Goal: Information Seeking & Learning: Learn about a topic

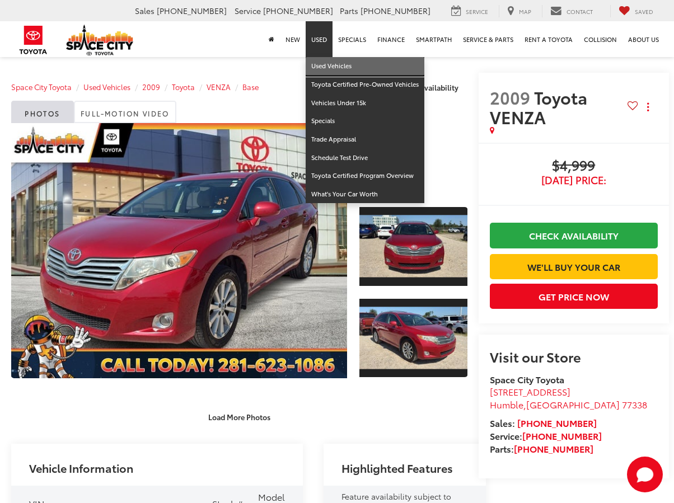
click at [318, 64] on link "Used Vehicles" at bounding box center [365, 66] width 119 height 18
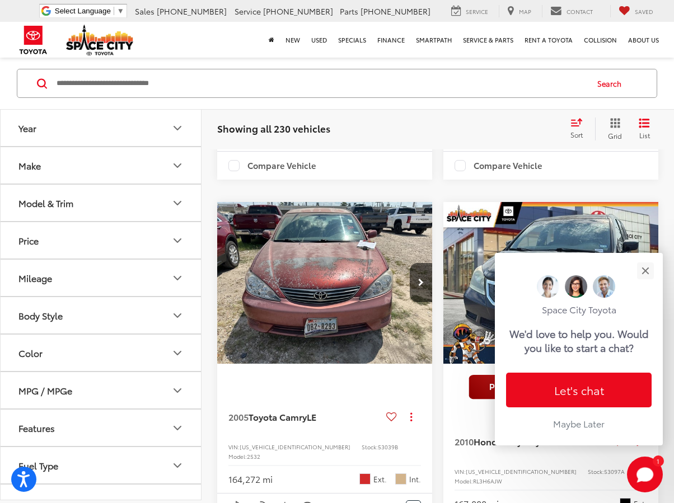
scroll to position [1902, 0]
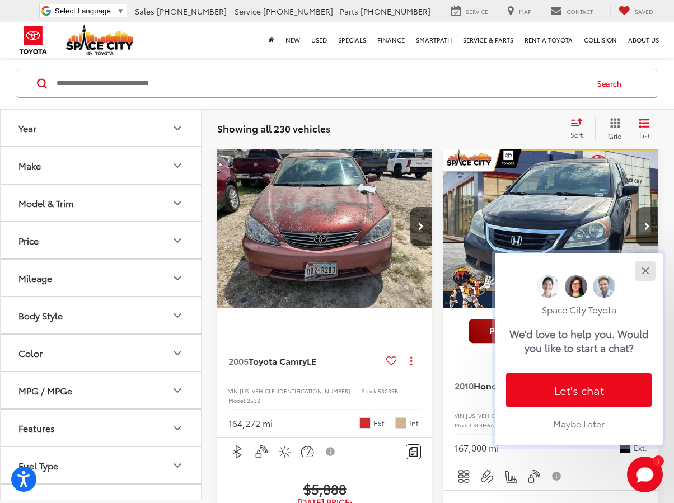
click at [640, 276] on button "Close" at bounding box center [645, 271] width 24 height 24
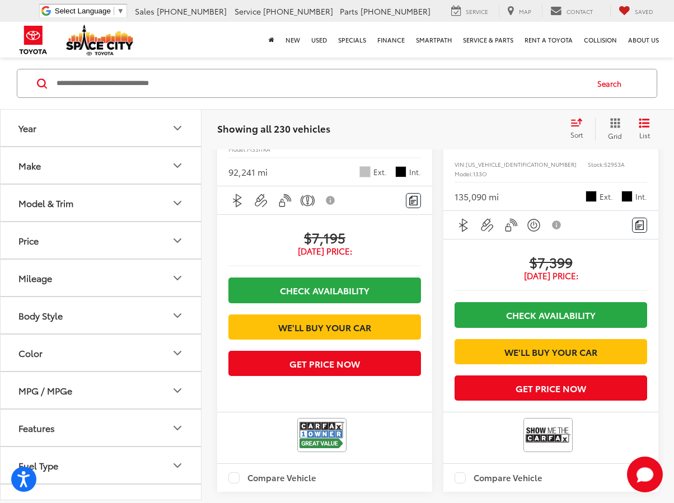
scroll to position [3245, 0]
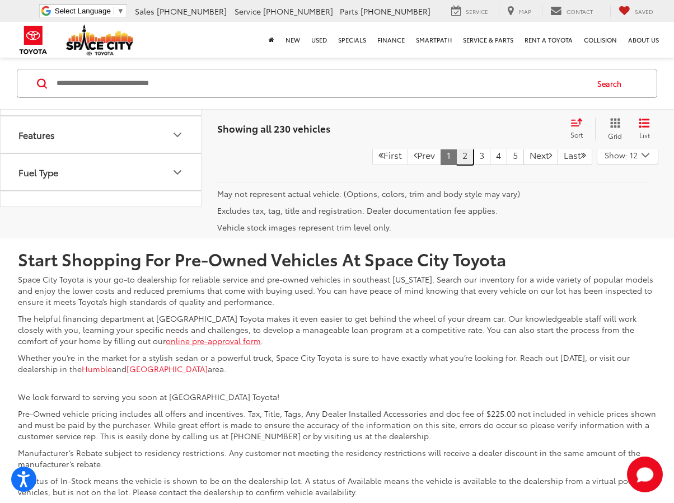
click at [456, 165] on link "2" at bounding box center [464, 155] width 17 height 20
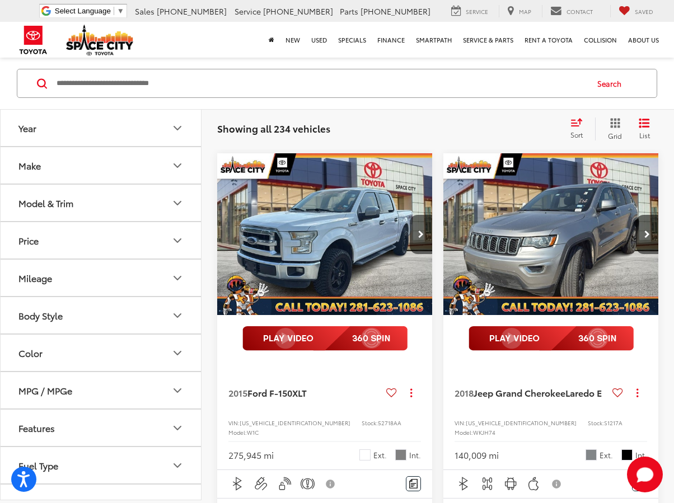
scroll to position [1241, 0]
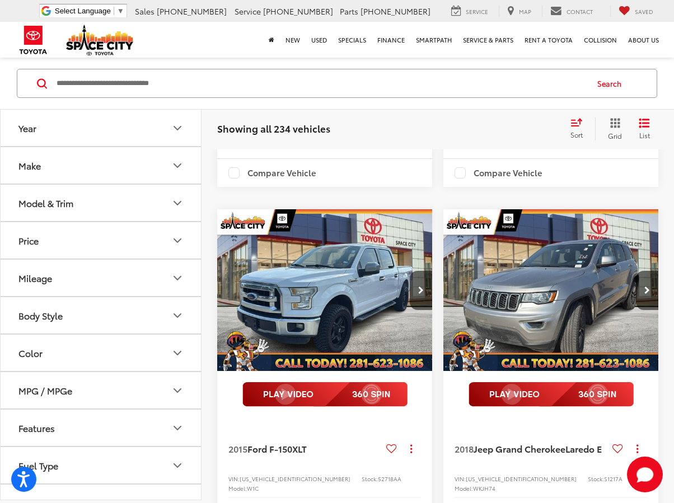
click at [194, 30] on div "New New Vehicles Model Line-Up Specials Manufacturer Offers Schedule Test Drive…" at bounding box center [337, 40] width 655 height 36
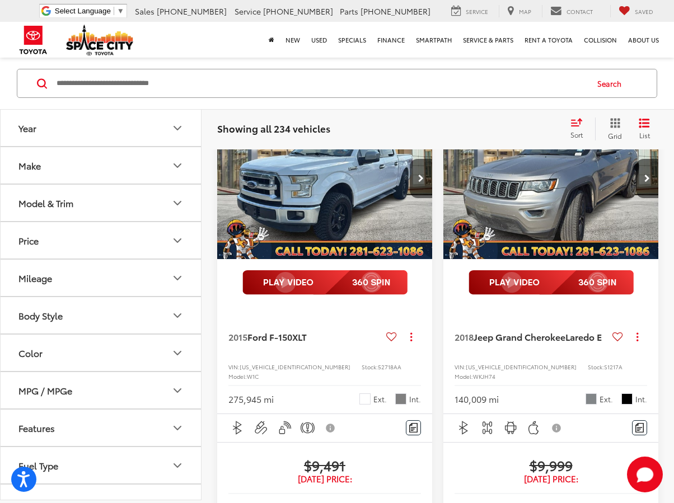
click at [222, 27] on div "New New Vehicles Model Line-Up Specials Manufacturer Offers Schedule Test Drive…" at bounding box center [337, 40] width 655 height 36
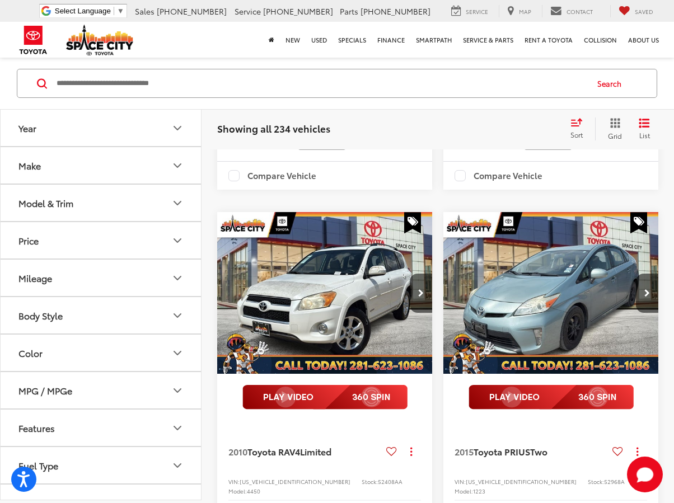
scroll to position [2416, 0]
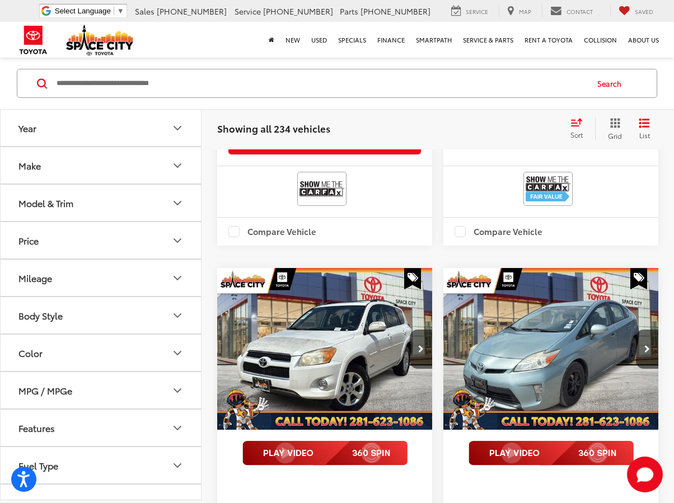
click at [544, 383] on img "2015 Toyota PRIUS Two 0" at bounding box center [551, 349] width 217 height 162
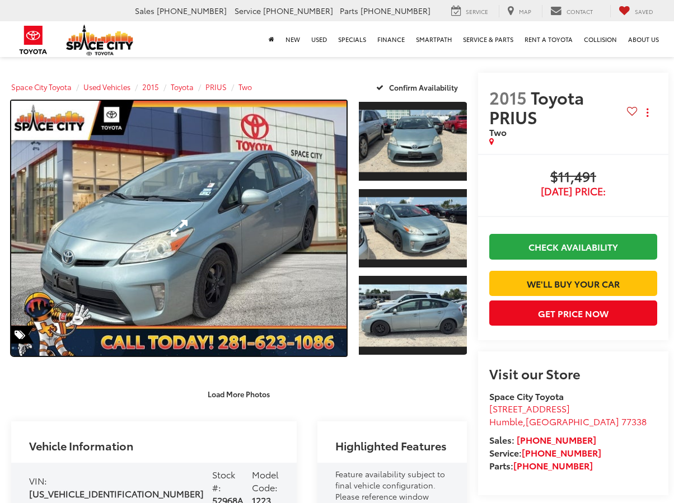
click at [201, 217] on link "Expand Photo 0" at bounding box center [178, 228] width 335 height 255
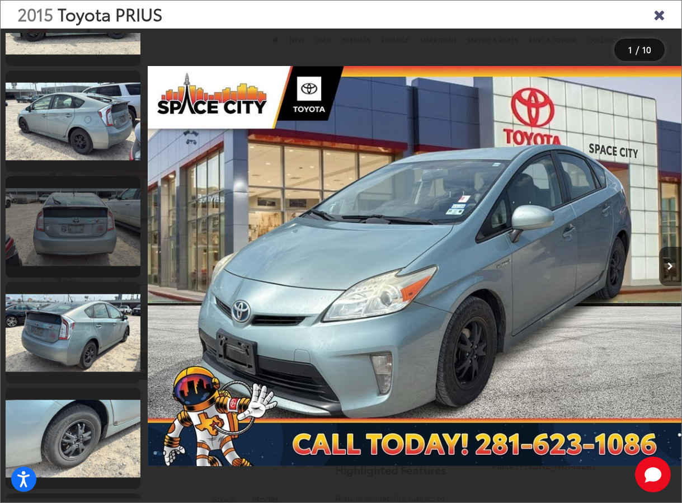
scroll to position [594, 0]
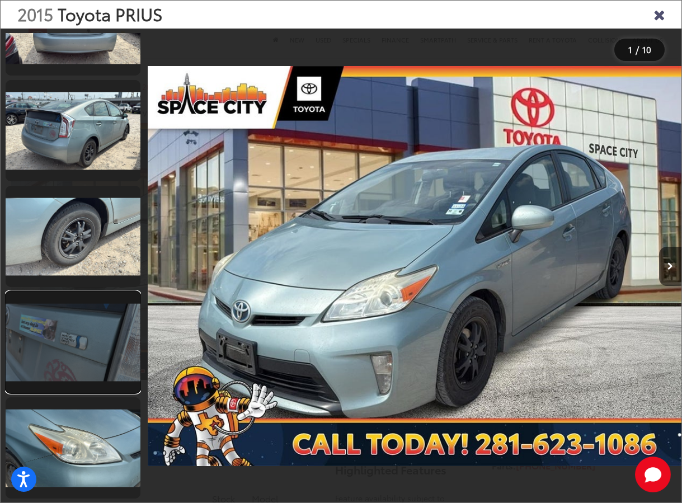
click at [81, 354] on link at bounding box center [73, 342] width 135 height 101
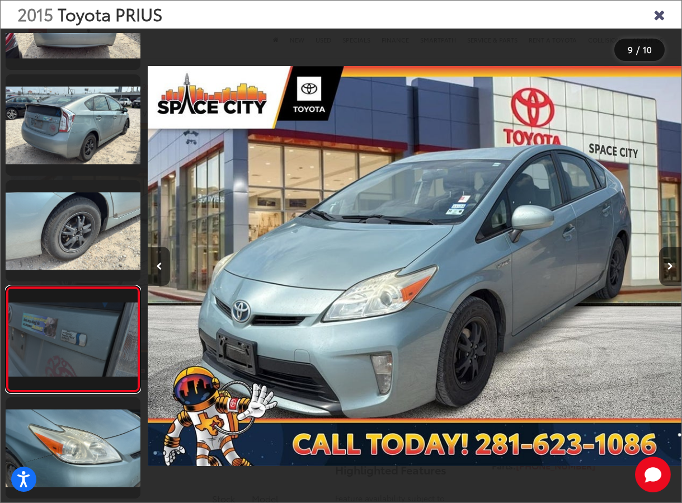
scroll to position [0, 4269]
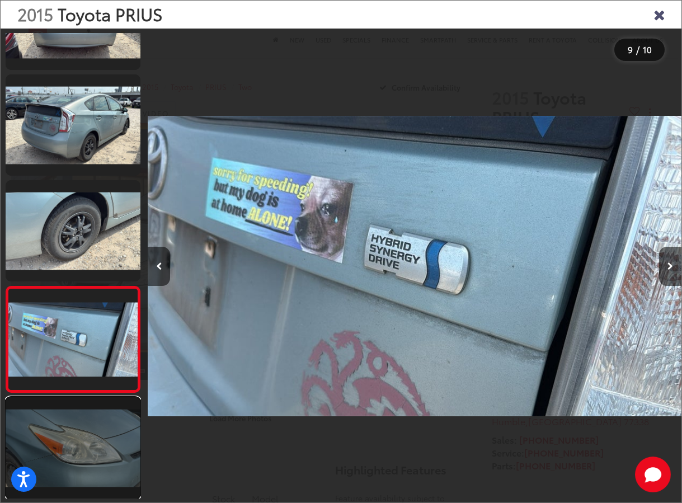
click at [72, 431] on link at bounding box center [73, 447] width 135 height 101
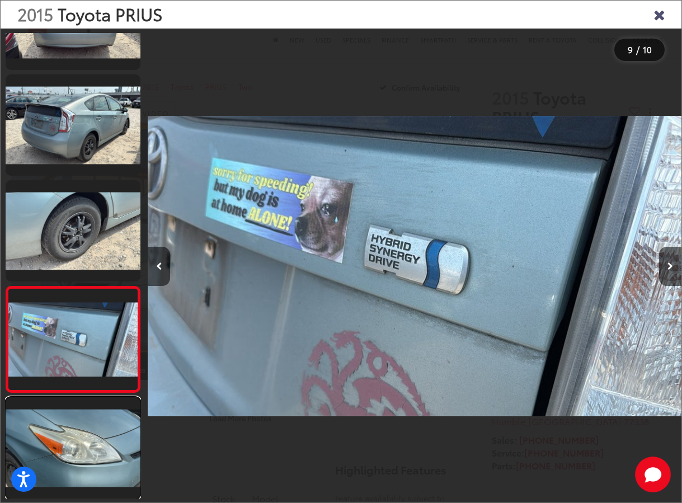
scroll to position [0, 4802]
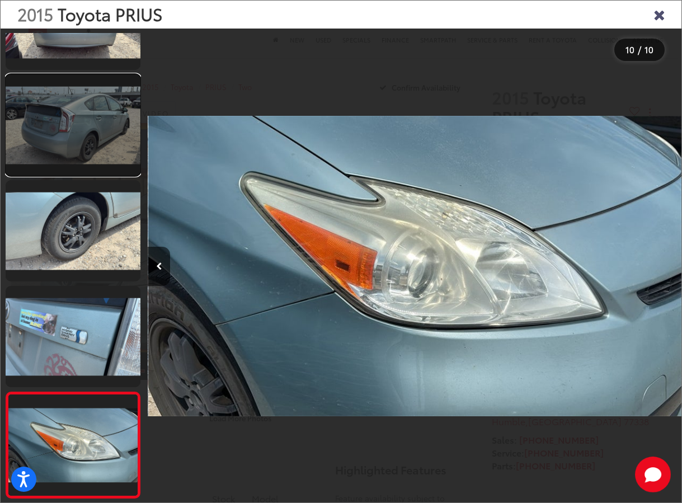
click at [53, 118] on link at bounding box center [73, 124] width 135 height 101
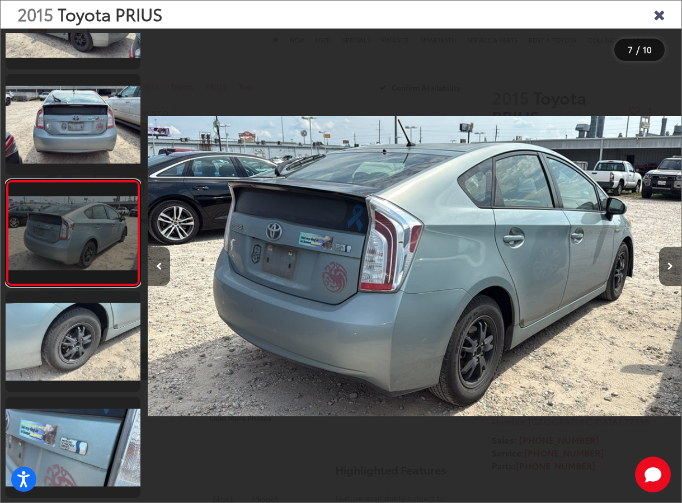
scroll to position [321, 0]
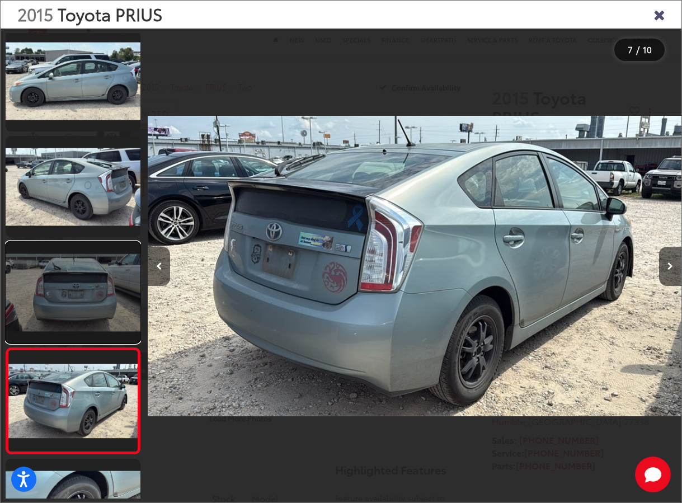
click at [78, 283] on link at bounding box center [73, 292] width 135 height 101
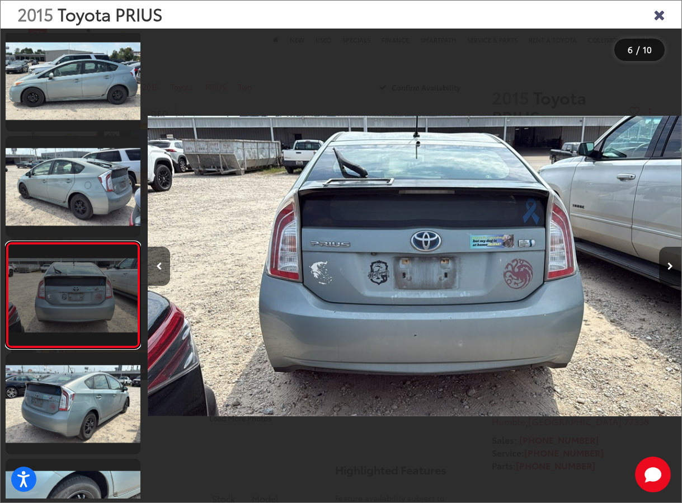
scroll to position [383, 0]
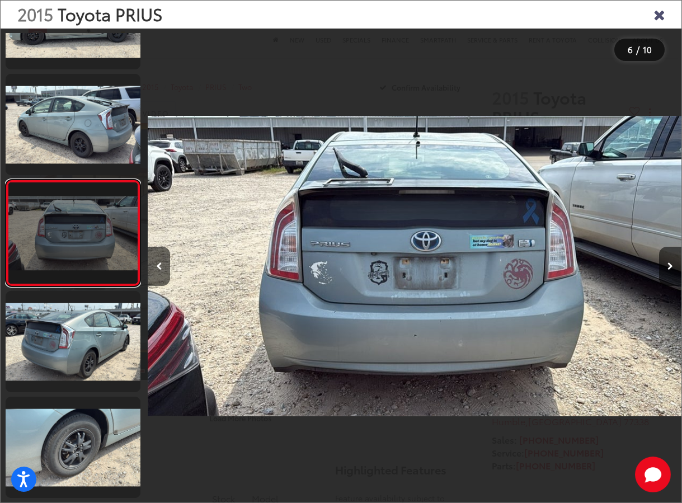
drag, startPoint x: 65, startPoint y: 218, endPoint x: 72, endPoint y: 181, distance: 37.6
click at [65, 219] on link at bounding box center [73, 233] width 135 height 107
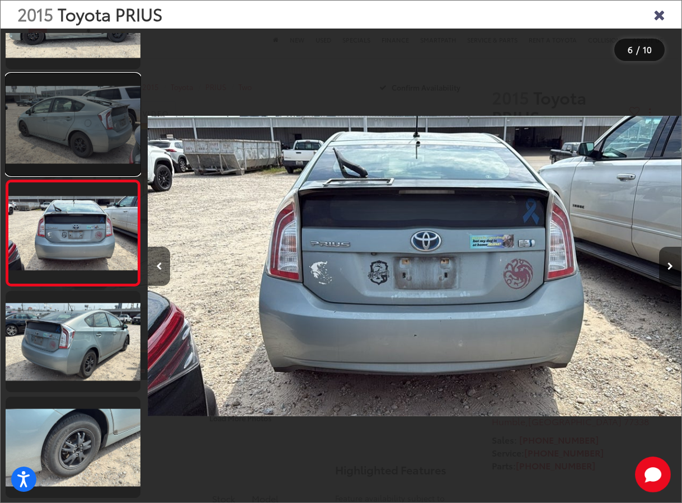
click at [71, 125] on link at bounding box center [73, 124] width 135 height 101
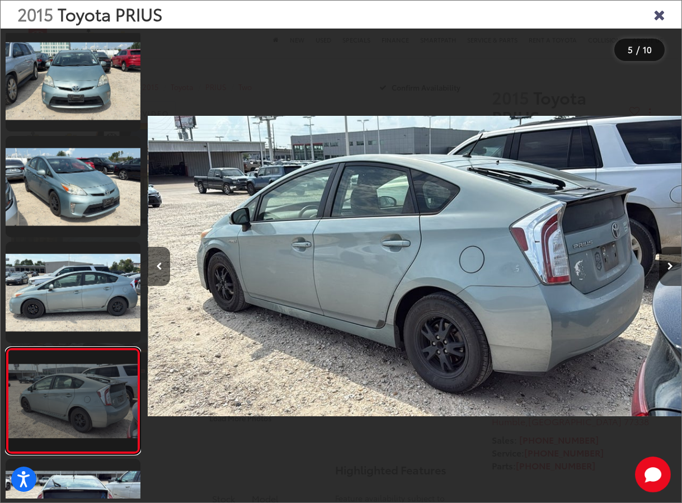
scroll to position [53, 0]
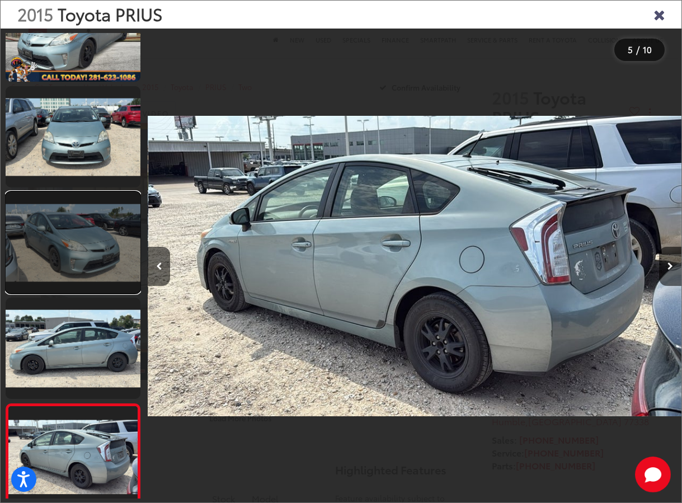
click at [78, 218] on link at bounding box center [73, 242] width 135 height 101
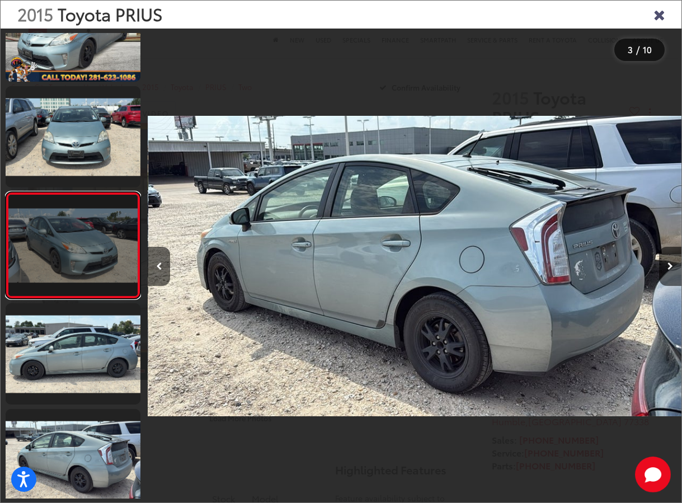
scroll to position [65, 0]
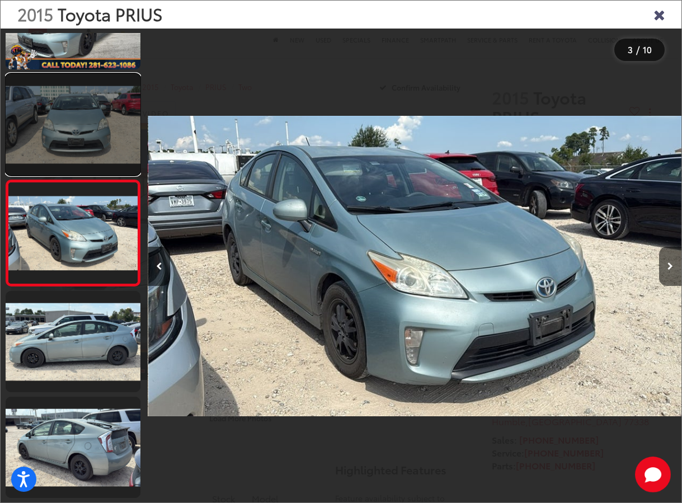
click at [77, 133] on link at bounding box center [73, 124] width 135 height 101
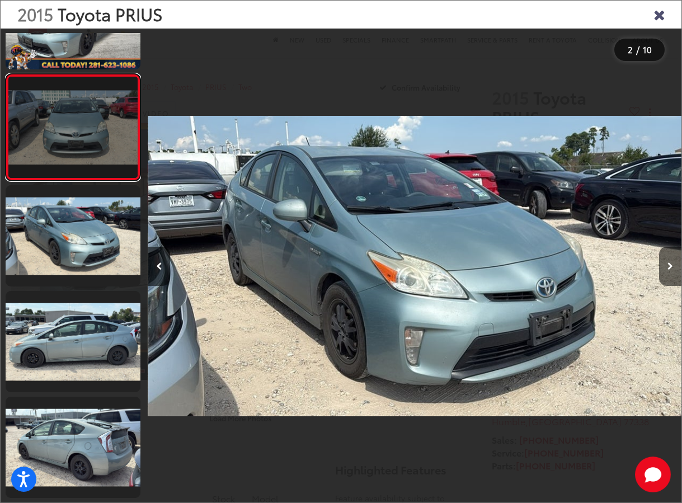
scroll to position [0, 0]
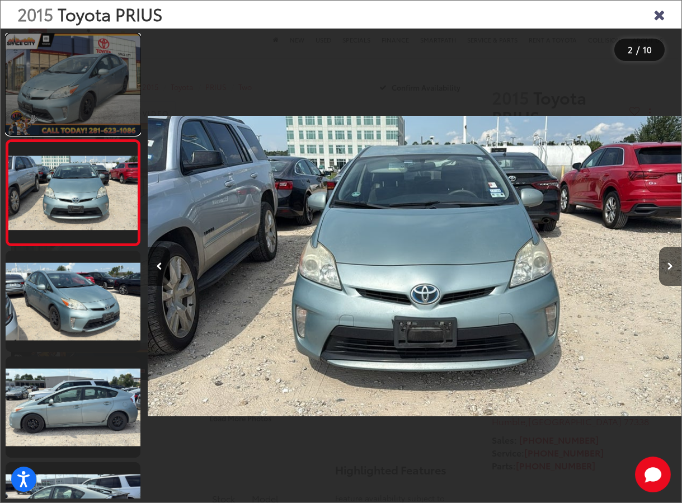
click at [75, 83] on link at bounding box center [73, 84] width 135 height 101
